Goal: Navigation & Orientation: Find specific page/section

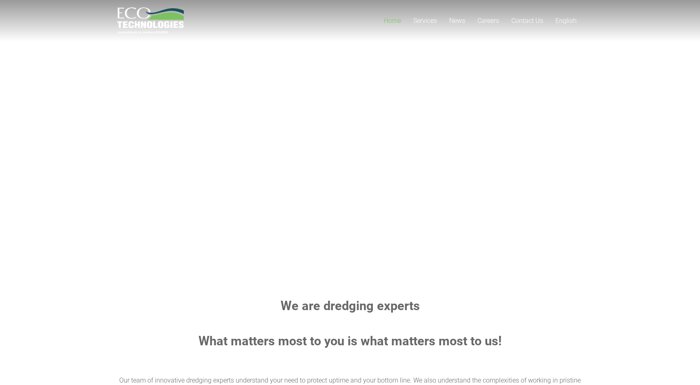
click at [390, 194] on rs-group "Natural resources. Project timelines. Professional relationships. Protect Most …" at bounding box center [349, 179] width 505 height 96
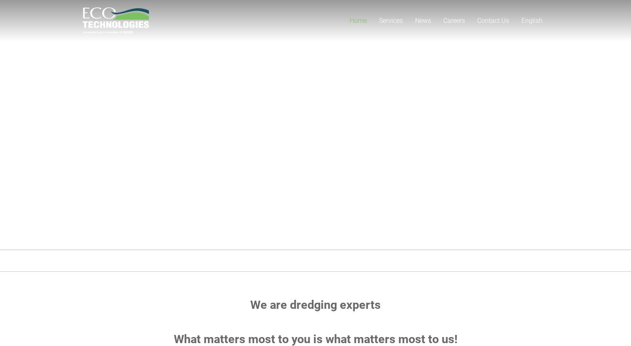
drag, startPoint x: 202, startPoint y: 90, endPoint x: 483, endPoint y: 153, distance: 288.1
click at [474, 150] on rs-slide "Natural resources. Project timelines. Professional relationships. Protect Most …" at bounding box center [350, 129] width 700 height 286
drag, startPoint x: 348, startPoint y: 141, endPoint x: 215, endPoint y: 119, distance: 134.6
click at [230, 121] on rs-slide "Natural resources. Project timelines. Professional relationships. Protect Most …" at bounding box center [350, 129] width 700 height 286
drag, startPoint x: 209, startPoint y: 120, endPoint x: 451, endPoint y: 175, distance: 247.7
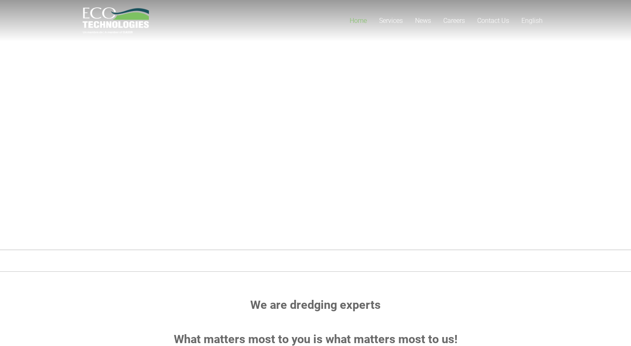
click at [392, 172] on rs-slide "Natural resources. Project timelines. Professional relationships. Protect Most …" at bounding box center [350, 129] width 700 height 286
click at [387, 166] on rs-group "Natural resources. Project timelines. Professional relationships. Protect Most …" at bounding box center [349, 179] width 505 height 96
click at [182, 130] on rs-slide "Natural resources. Project timelines. Professional relationships. Protect Most …" at bounding box center [350, 129] width 700 height 286
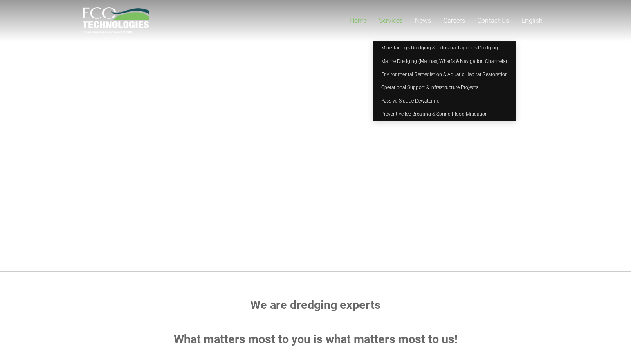
click at [390, 22] on span "Services" at bounding box center [391, 21] width 24 height 8
click at [398, 42] on link "Mine Tailings Dredging & Industrial Lagoons Dredging" at bounding box center [444, 47] width 143 height 13
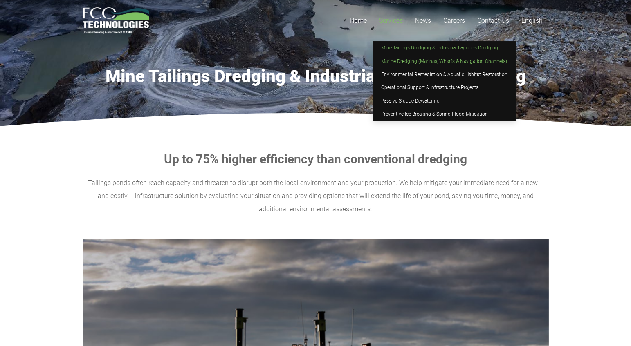
click at [395, 60] on span "Marine Dredging (Marinas, Wharfs & Navigation Channels)" at bounding box center [444, 61] width 126 height 6
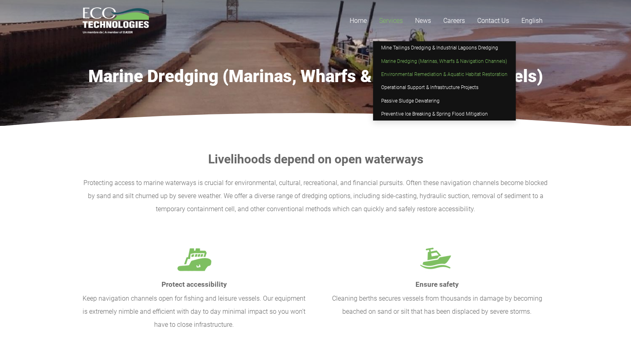
click at [397, 72] on span "Environmental Remediation & Aquatic Habitat Restoration" at bounding box center [444, 75] width 126 height 6
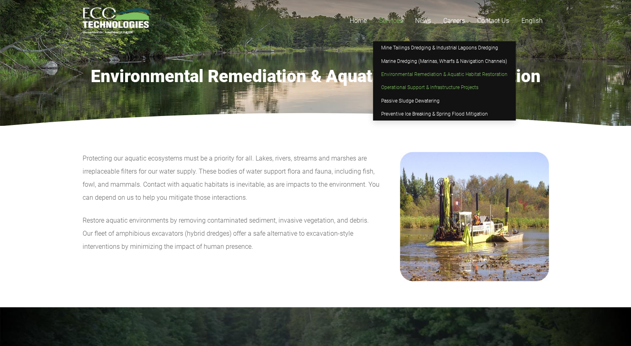
click at [396, 88] on span "Operational Support & Infrastructure Projects" at bounding box center [429, 88] width 97 height 6
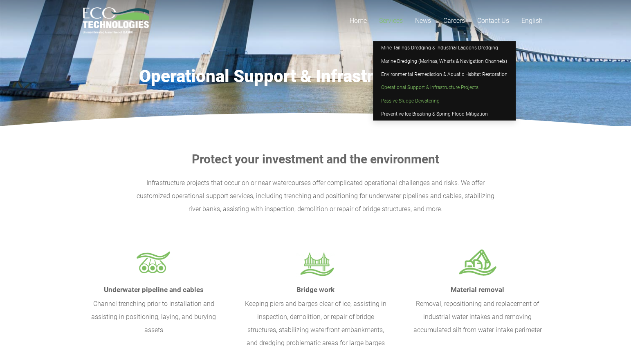
click at [408, 98] on span "Passive Sludge Dewatering" at bounding box center [410, 101] width 58 height 6
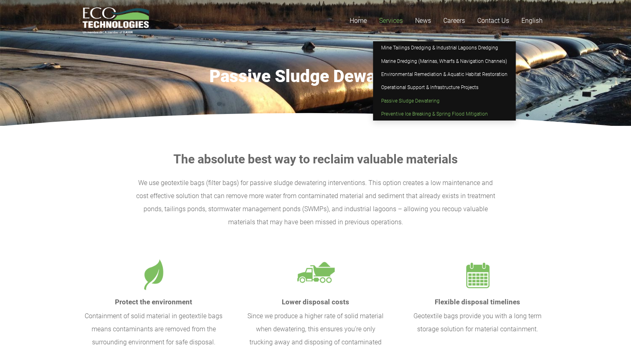
click at [403, 111] on link "Preventive Ice Breaking & Spring Flood Mitigation" at bounding box center [444, 113] width 143 height 13
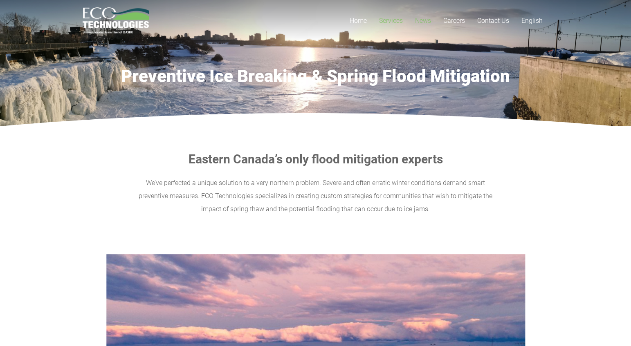
click at [421, 22] on span "News" at bounding box center [423, 21] width 16 height 8
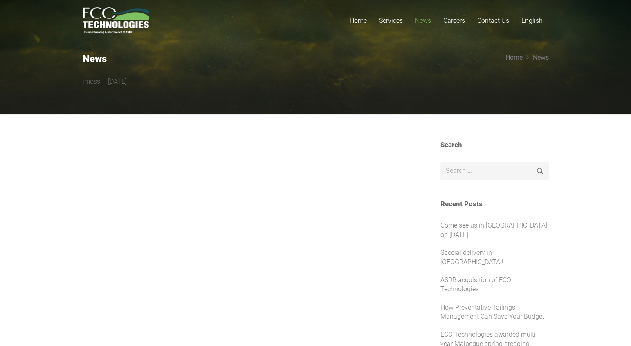
drag, startPoint x: 63, startPoint y: 81, endPoint x: 268, endPoint y: 83, distance: 204.3
click at [268, 83] on section "News jmoss 4 years ago Home News" at bounding box center [315, 50] width 631 height 129
click at [460, 18] on span "Careers" at bounding box center [454, 21] width 22 height 8
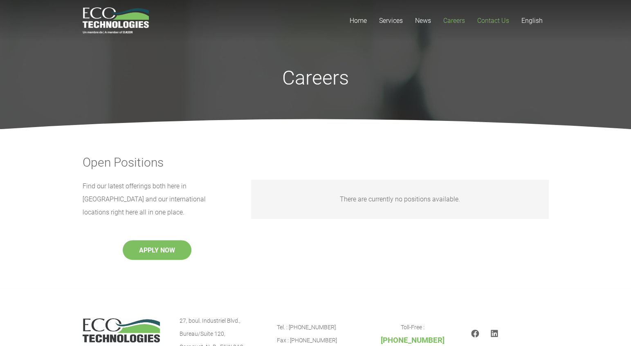
click at [487, 20] on span "Contact Us" at bounding box center [493, 21] width 32 height 8
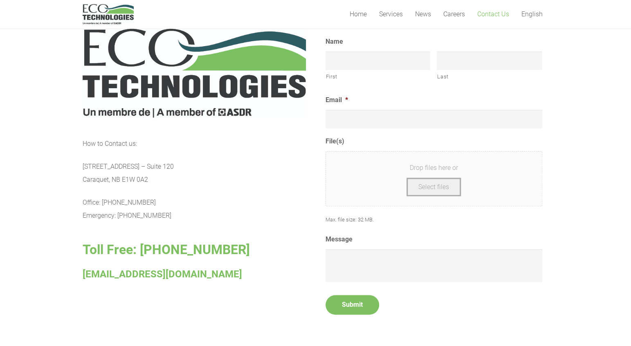
scroll to position [397, 0]
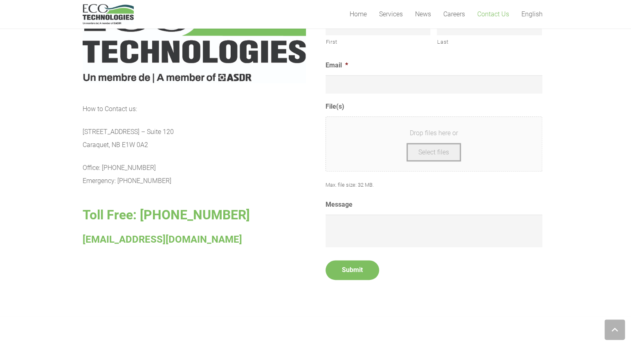
click at [272, 267] on div "How to Contact us: 27, Industriel Blvd. – Suite 120 Caraquet, NB E1W 0A2 Office…" at bounding box center [194, 142] width 223 height 296
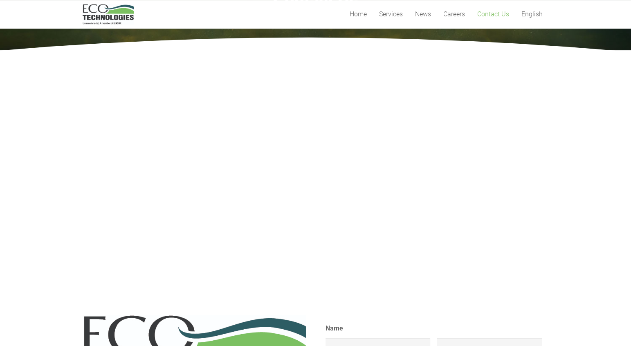
scroll to position [0, 0]
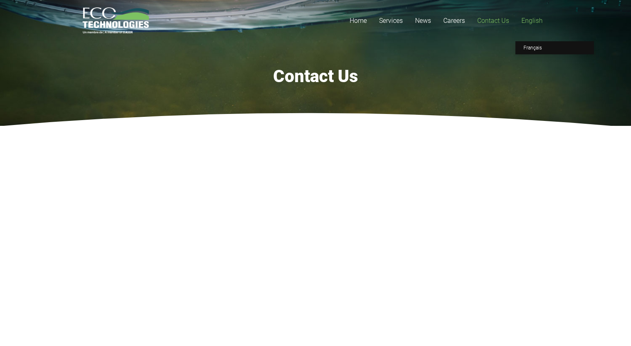
click at [536, 21] on span "English" at bounding box center [531, 21] width 21 height 8
click at [360, 25] on span "Home" at bounding box center [357, 21] width 17 height 8
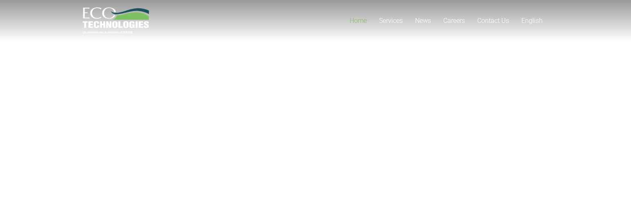
click at [403, 48] on rs-slide "Natural resources. Project timelines. Professional relationships. Protect Most …" at bounding box center [315, 129] width 631 height 286
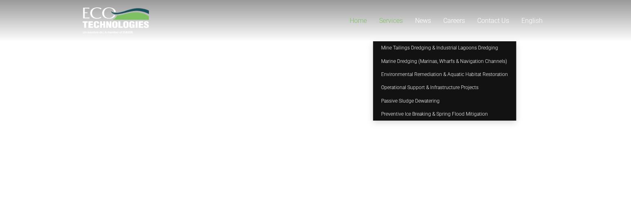
click at [398, 26] on link "Services" at bounding box center [391, 20] width 36 height 41
click at [395, 20] on span "Services" at bounding box center [391, 21] width 24 height 8
click at [408, 48] on span "Mine Tailings Dredging & Industrial Lagoons Dredging" at bounding box center [439, 48] width 117 height 6
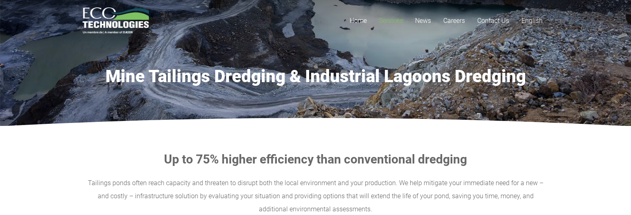
click at [130, 19] on img "logo_EcoTech_ASDR_RGB" at bounding box center [116, 20] width 67 height 27
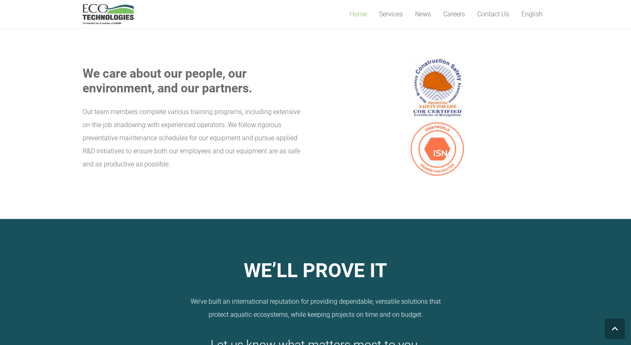
scroll to position [794, 0]
